Goal: Check status

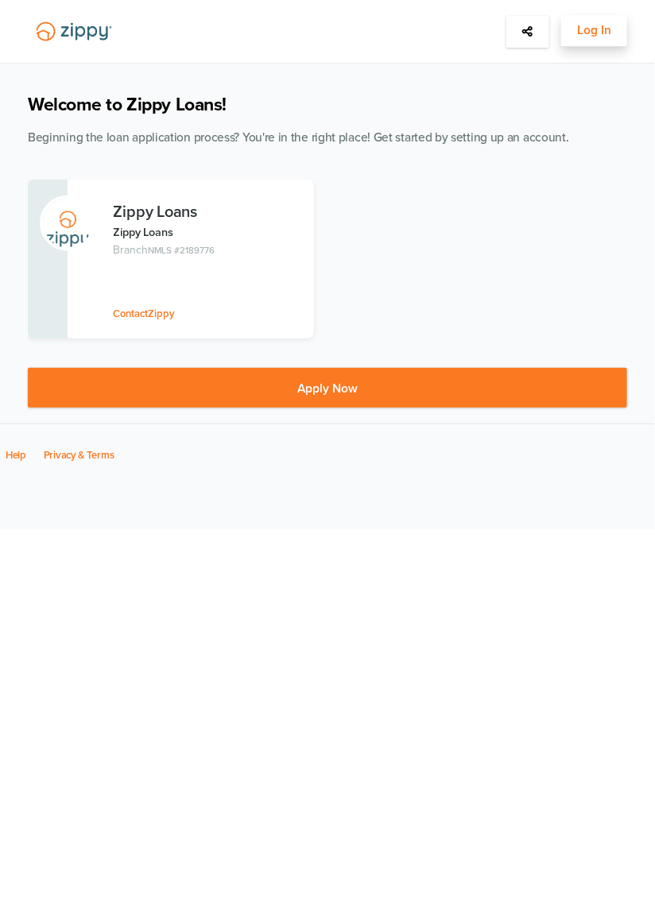
click at [612, 39] on button "Log In" at bounding box center [594, 31] width 66 height 32
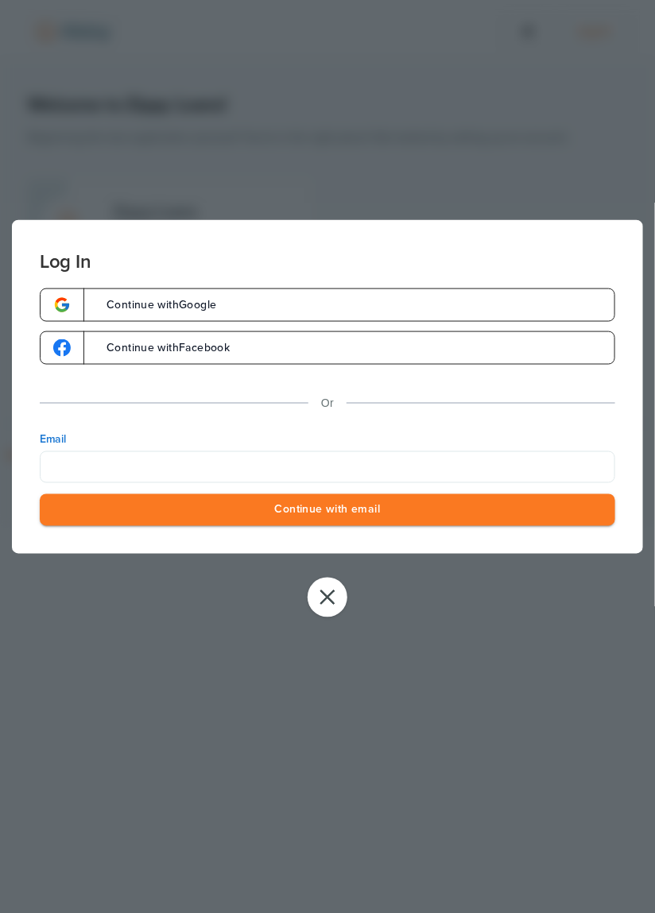
click at [388, 444] on label "Email" at bounding box center [327, 439] width 575 height 16
click at [388, 451] on input "Email" at bounding box center [327, 467] width 575 height 32
type input "**********"
click at [424, 503] on button "Continue with email" at bounding box center [327, 509] width 575 height 33
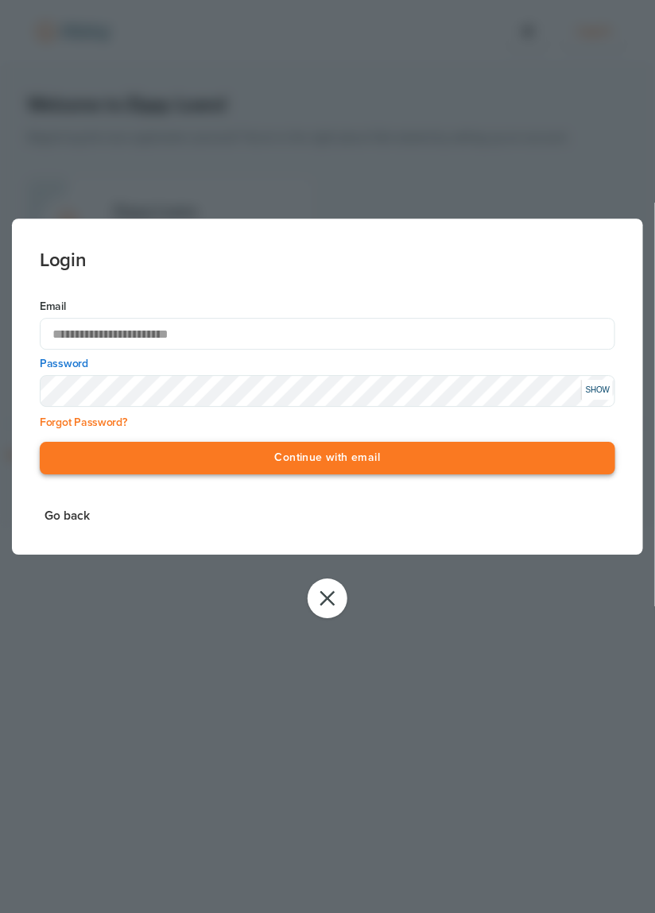
click at [390, 458] on button "Continue with email" at bounding box center [327, 459] width 575 height 33
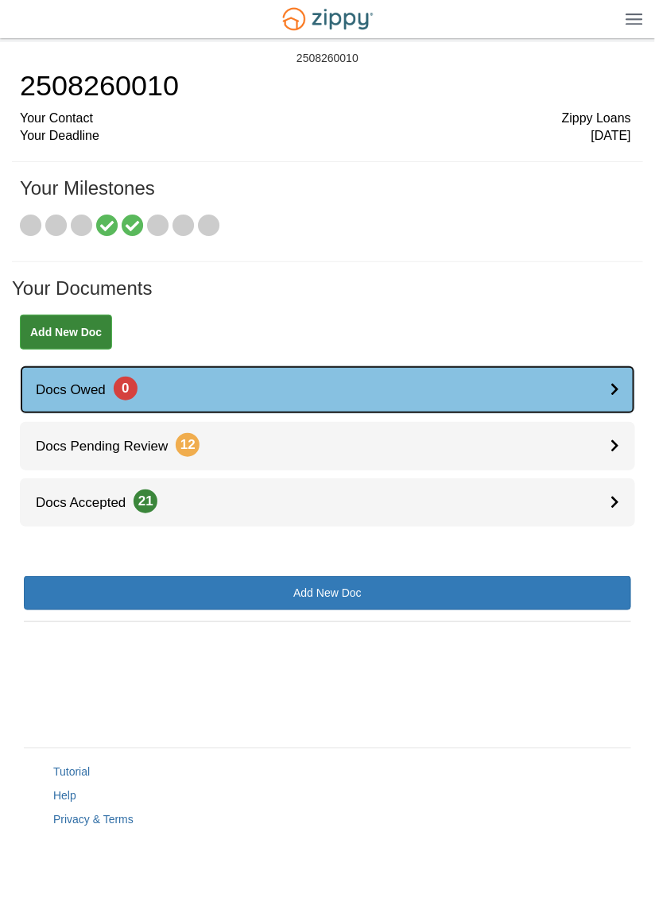
click at [600, 396] on link "Docs Owed 0" at bounding box center [327, 390] width 615 height 48
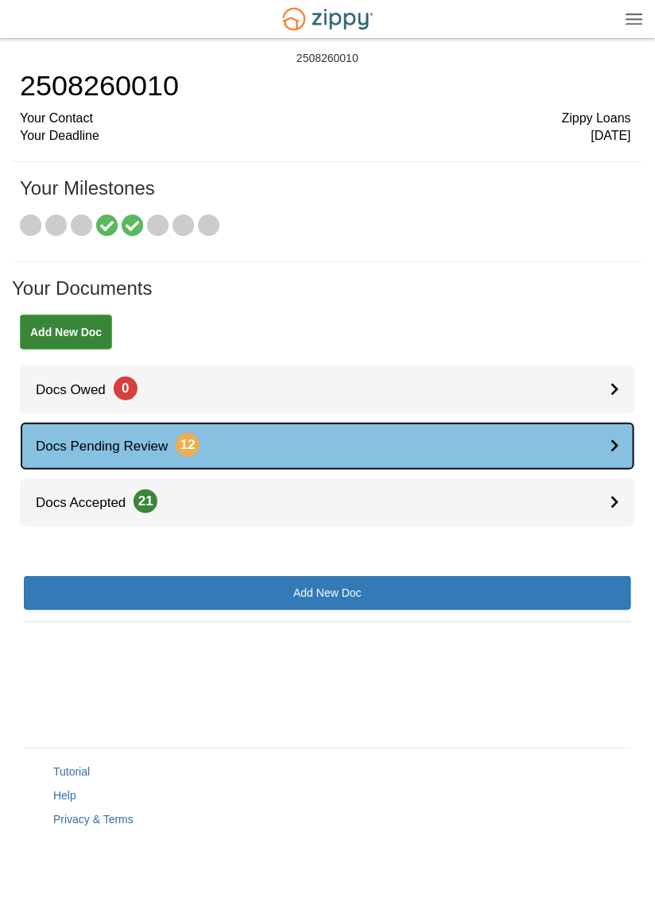
click at [608, 455] on link "Docs Pending Review 12" at bounding box center [327, 446] width 615 height 48
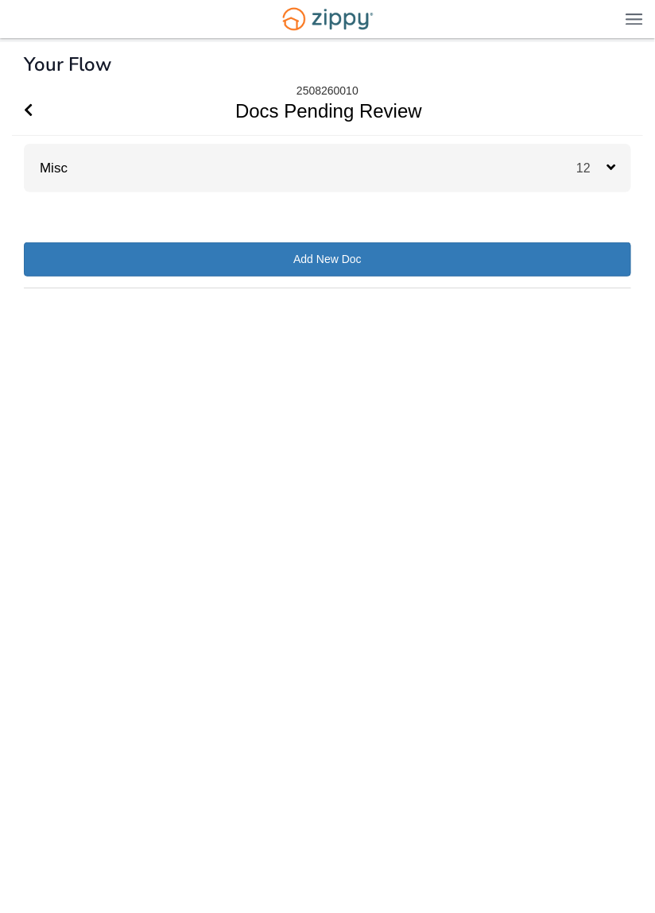
click at [617, 165] on div "12" at bounding box center [603, 168] width 55 height 48
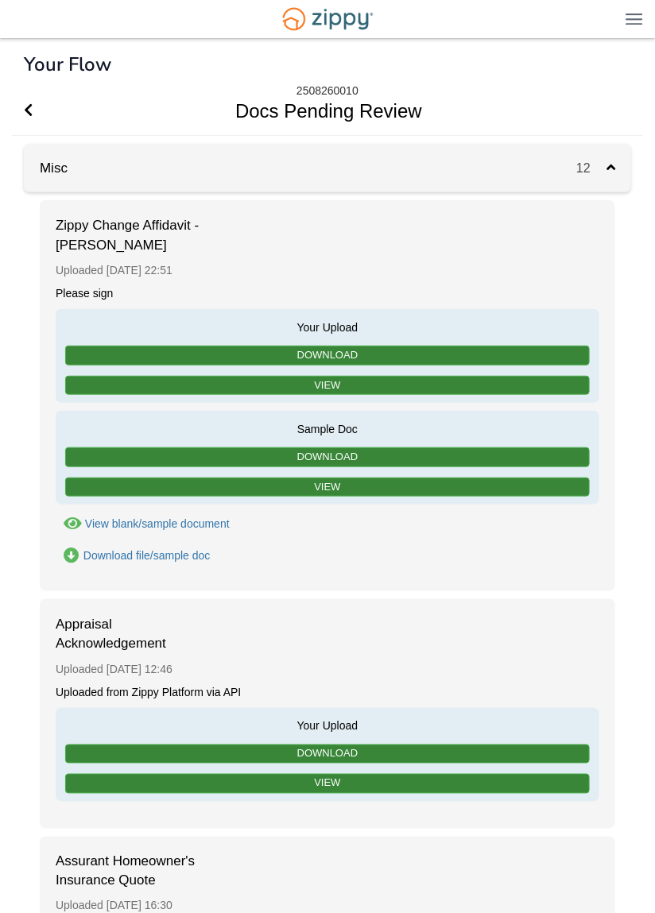
click at [605, 174] on span "12" at bounding box center [591, 168] width 30 height 14
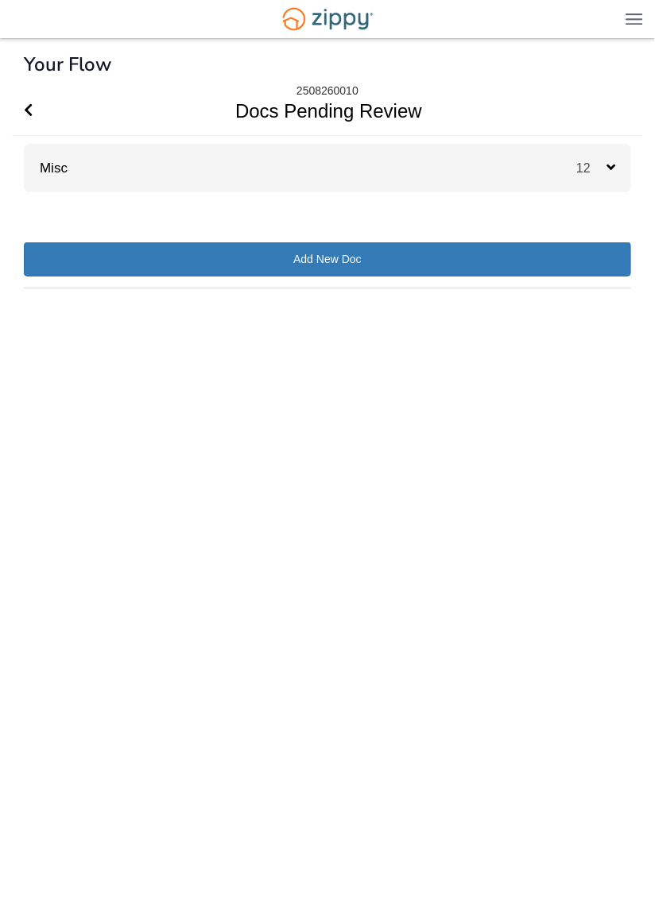
click at [575, 867] on div "× × × Pending Add Document Notice document will be included in the email sent t…" at bounding box center [327, 454] width 607 height 825
click at [557, 867] on div "× × × Pending Add Document Notice document will be included in the email sent t…" at bounding box center [327, 454] width 607 height 825
